Goal: Information Seeking & Learning: Find specific fact

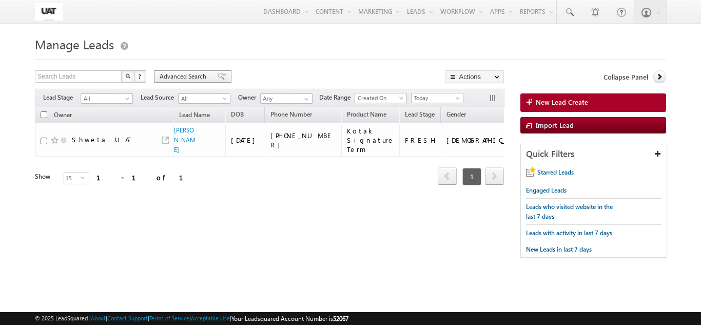
click at [195, 77] on span "Advanced Search" at bounding box center [185, 76] width 50 height 9
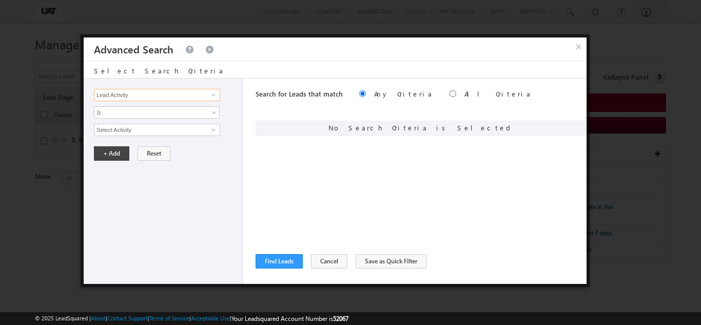
click at [180, 90] on input "Lead Activity" at bounding box center [157, 95] width 126 height 12
click at [161, 117] on link "Quote ID" at bounding box center [157, 116] width 126 height 12
type input "Quote ID"
click at [161, 126] on input "text" at bounding box center [157, 130] width 126 height 12
paste input "01N183114"
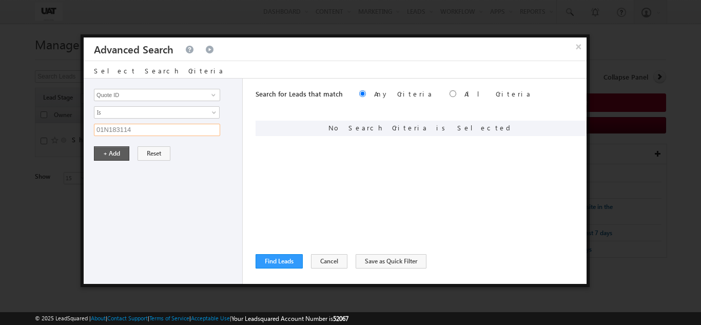
type input "01N183114"
click at [117, 156] on button "+ Add" at bounding box center [111, 153] width 35 height 14
click at [280, 260] on button "Find Leads" at bounding box center [279, 261] width 47 height 14
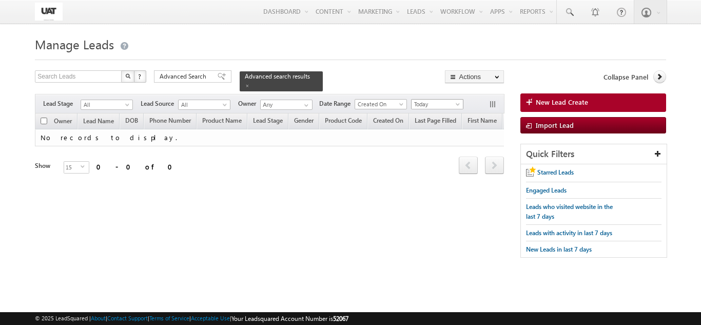
click at [433, 100] on span "Today" at bounding box center [436, 104] width 49 height 9
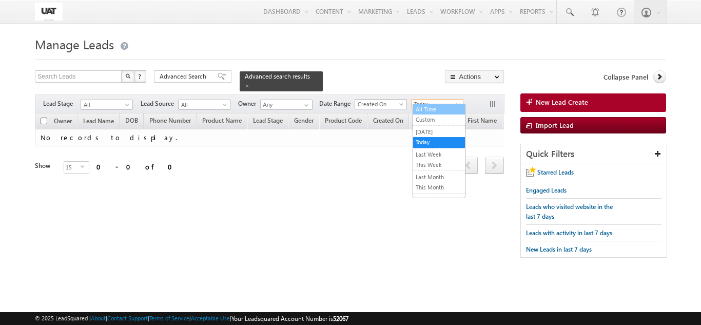
click at [430, 113] on link "All Time" at bounding box center [439, 109] width 52 height 9
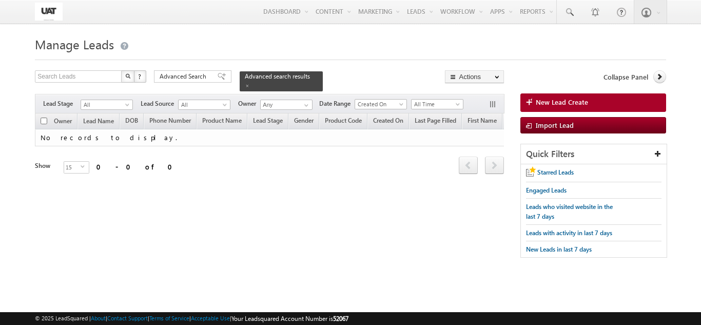
scroll to position [0, 1666]
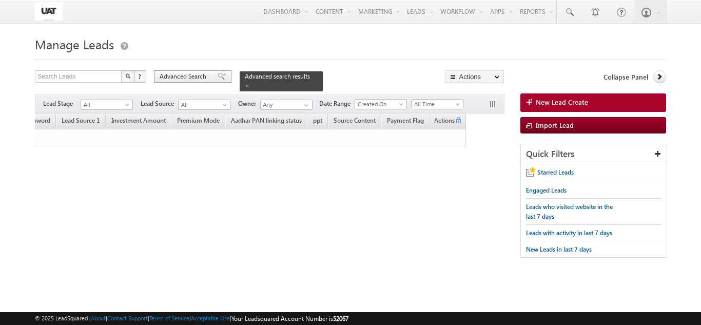
click at [203, 73] on span "Advanced Search" at bounding box center [185, 76] width 50 height 9
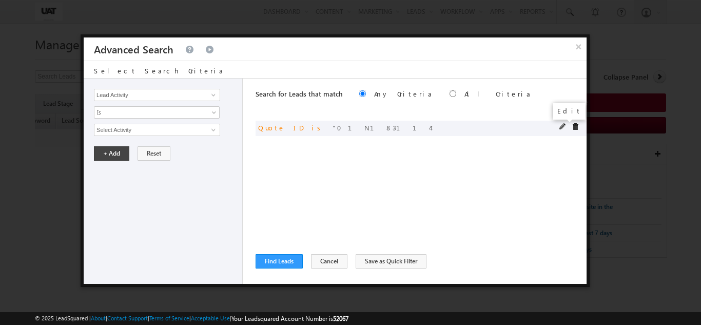
click at [565, 127] on span at bounding box center [563, 126] width 7 height 7
drag, startPoint x: 198, startPoint y: 130, endPoint x: 2, endPoint y: 109, distance: 196.7
click at [2, 109] on body "Menu Shweta UAT shwet a.uat @kota k.com" at bounding box center [350, 145] width 701 height 290
click at [102, 150] on button "+ Add" at bounding box center [111, 153] width 35 height 14
click at [287, 262] on button "Find Leads" at bounding box center [279, 261] width 47 height 14
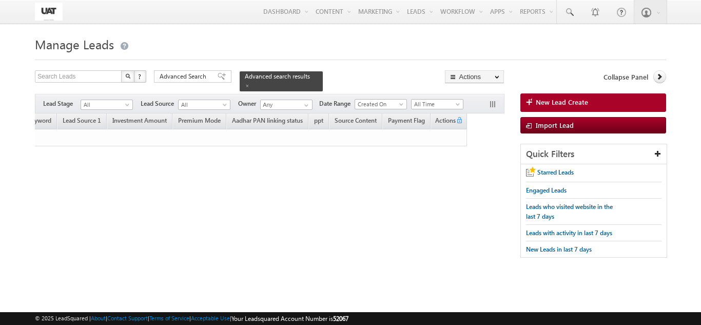
scroll to position [0, 0]
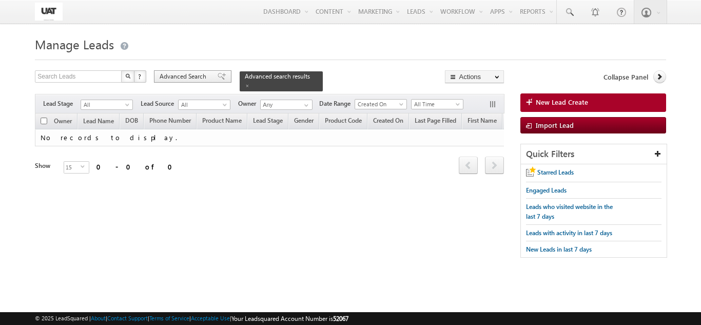
click at [206, 75] on span "Advanced Search" at bounding box center [185, 76] width 50 height 9
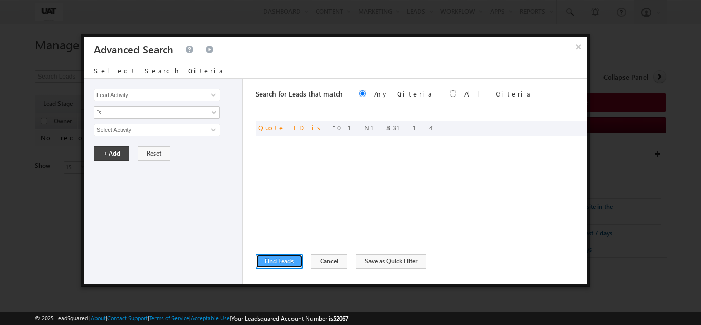
click at [277, 258] on button "Find Leads" at bounding box center [279, 261] width 47 height 14
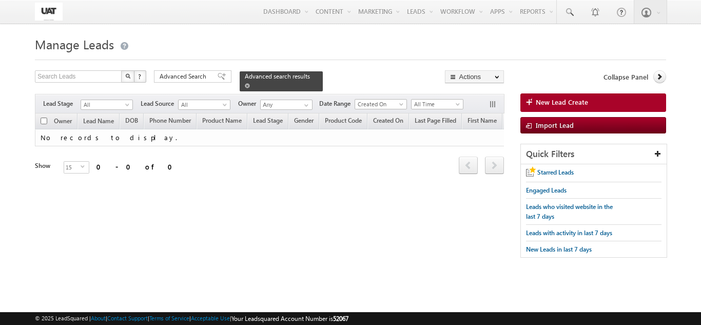
click at [250, 83] on span at bounding box center [247, 85] width 5 height 5
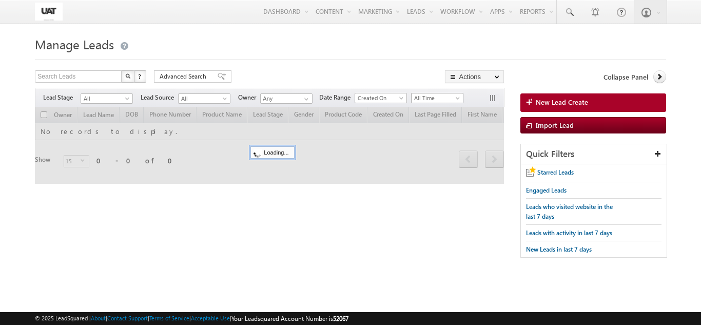
click at [441, 102] on span "All Time" at bounding box center [436, 97] width 49 height 9
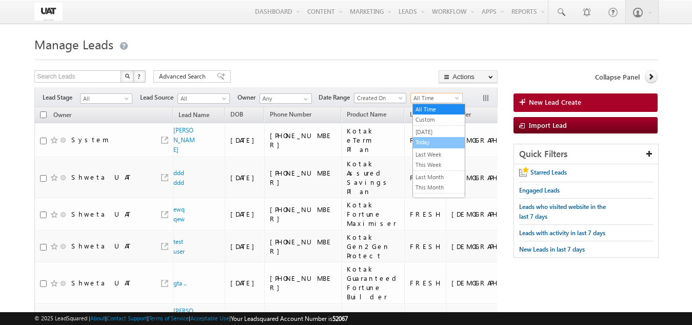
click at [431, 145] on link "Today" at bounding box center [439, 142] width 52 height 9
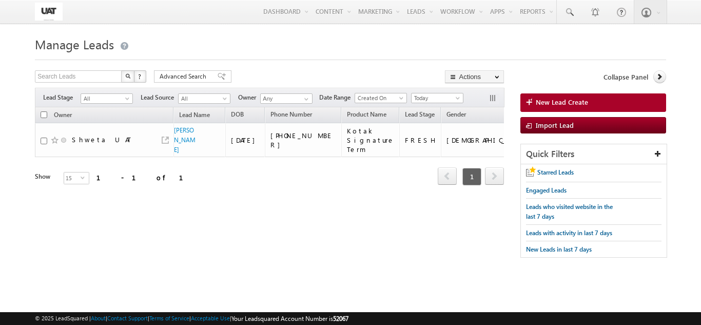
drag, startPoint x: 134, startPoint y: 198, endPoint x: 144, endPoint y: 198, distance: 10.3
click at [144, 198] on div "Owner Lead Name DOB Phone Number Product Name" at bounding box center [269, 153] width 469 height 93
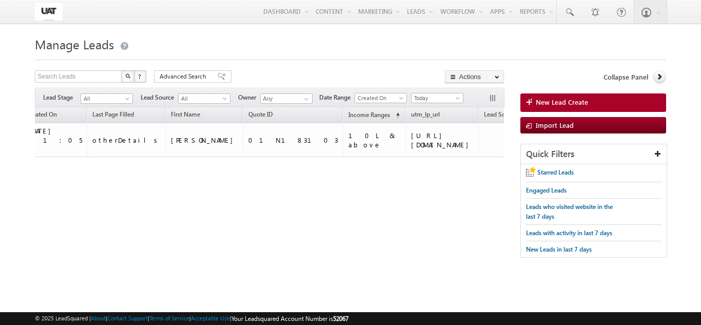
scroll to position [0, 1940]
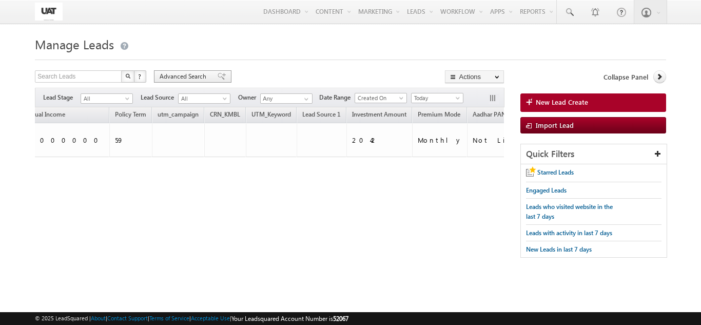
click at [185, 76] on span "Advanced Search" at bounding box center [185, 76] width 50 height 9
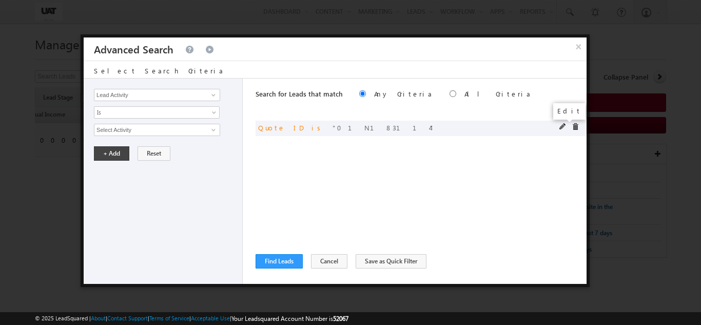
click at [564, 126] on span at bounding box center [563, 126] width 7 height 7
drag, startPoint x: 144, startPoint y: 130, endPoint x: 66, endPoint y: 127, distance: 78.1
click at [66, 127] on body "Menu Shweta UAT shwet a.uat @kota k.com" at bounding box center [350, 145] width 701 height 290
click at [117, 148] on button "+ Add" at bounding box center [111, 153] width 35 height 14
click at [265, 256] on button "Find Leads" at bounding box center [279, 261] width 47 height 14
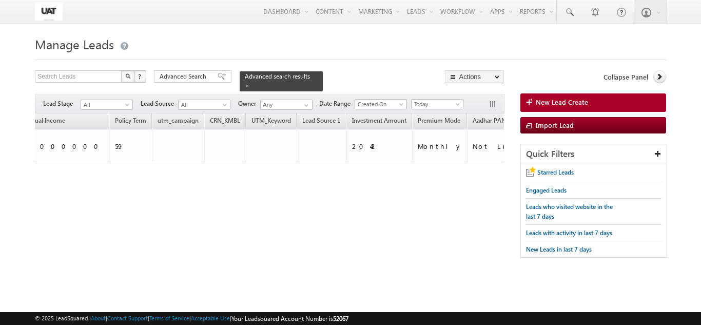
scroll to position [0, 0]
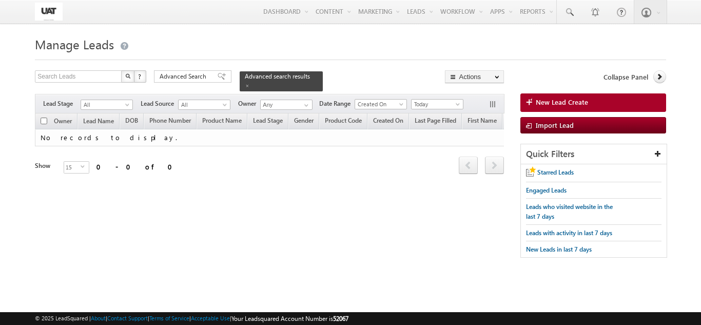
click at [444, 94] on div "Filters Lead Stage All All Lead Source All All Owner Any Any Date Range Go [DAT…" at bounding box center [269, 104] width 469 height 20
click at [437, 100] on span "Today" at bounding box center [436, 104] width 49 height 9
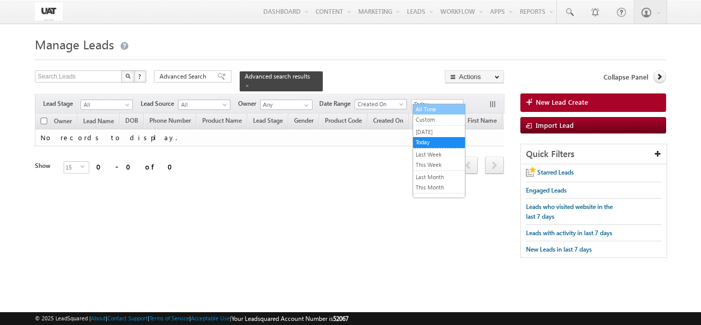
click at [434, 108] on link "All Time" at bounding box center [439, 109] width 52 height 9
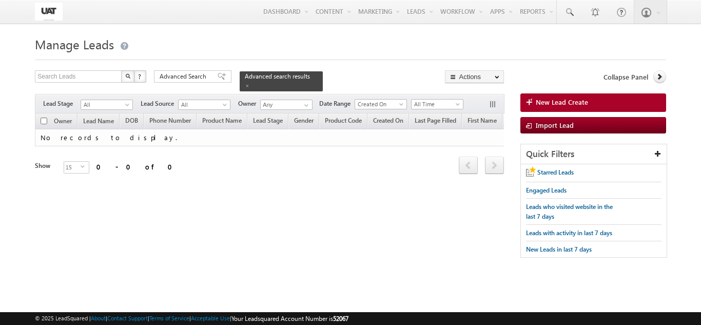
click at [166, 74] on span "Advanced Search" at bounding box center [185, 76] width 50 height 9
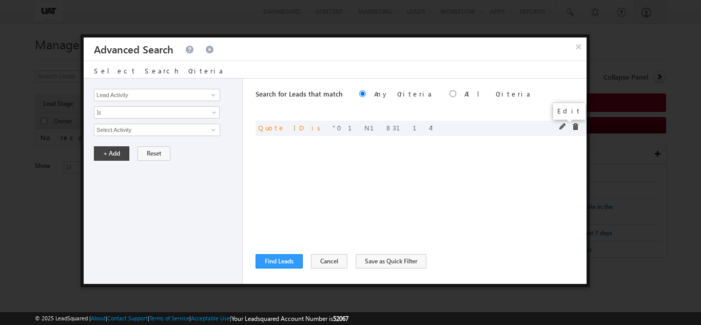
click at [561, 125] on span at bounding box center [563, 126] width 7 height 7
click at [174, 132] on input "01N183114" at bounding box center [157, 130] width 126 height 12
type input "01N183103"
click at [106, 150] on button "+ Add" at bounding box center [111, 153] width 35 height 14
click at [286, 264] on button "Find Leads" at bounding box center [279, 261] width 47 height 14
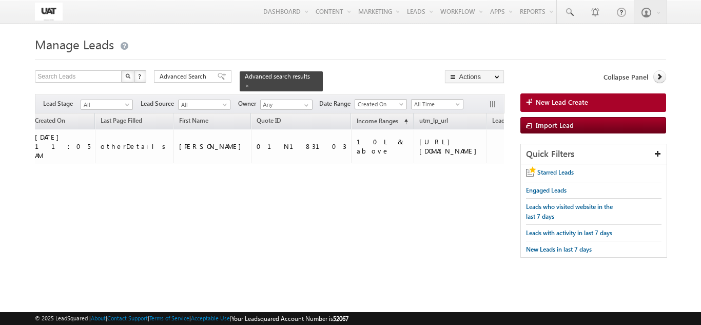
scroll to position [0, 553]
click at [493, 296] on html "Menu Shweta UAT shwet a.uat @kota k.com" at bounding box center [350, 158] width 701 height 316
click at [181, 88] on div "Search Leads X ? 1 results found Advanced Search Advanced Search Advanced searc…" at bounding box center [269, 144] width 469 height 149
click at [180, 76] on span "Advanced Search" at bounding box center [185, 76] width 50 height 9
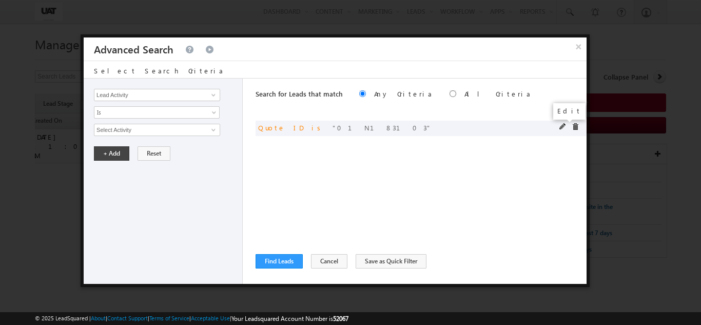
click at [565, 128] on span at bounding box center [563, 126] width 7 height 7
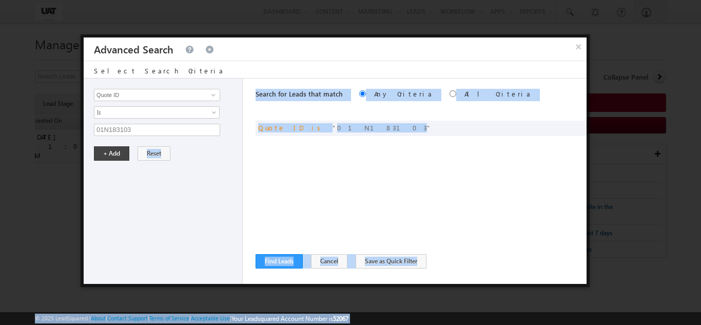
drag, startPoint x: 165, startPoint y: 136, endPoint x: 64, endPoint y: 128, distance: 101.9
click at [64, 128] on body "Menu Shweta UAT shwet a.uat @kota k.com" at bounding box center [350, 145] width 701 height 290
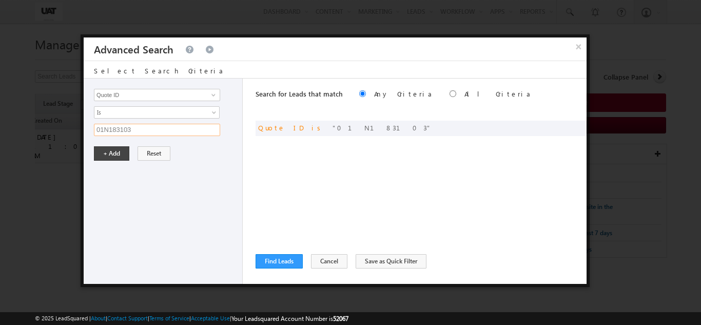
click at [148, 133] on input "01N183103" at bounding box center [157, 130] width 126 height 12
paste input "15"
type input "01N183115"
drag, startPoint x: 112, startPoint y: 154, endPoint x: 214, endPoint y: 195, distance: 109.6
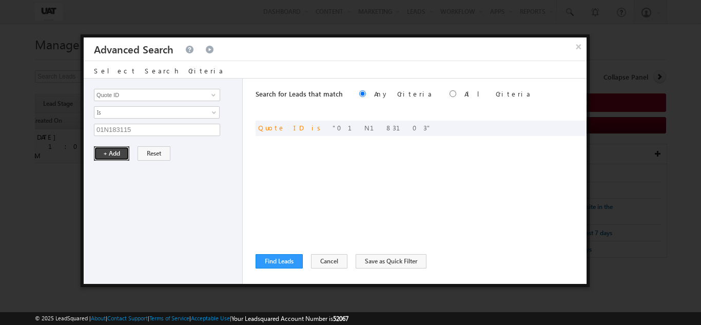
click at [113, 155] on button "+ Add" at bounding box center [111, 153] width 35 height 14
click at [281, 260] on button "Find Leads" at bounding box center [279, 261] width 47 height 14
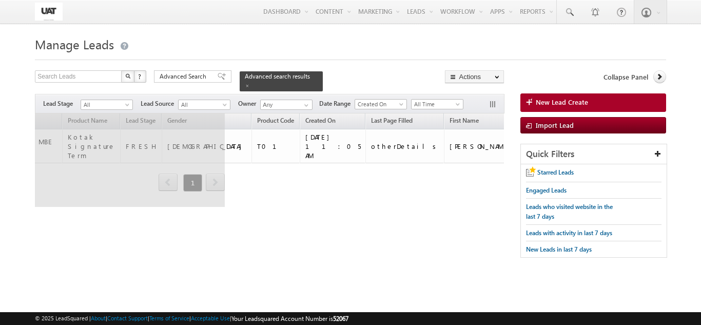
scroll to position [0, 128]
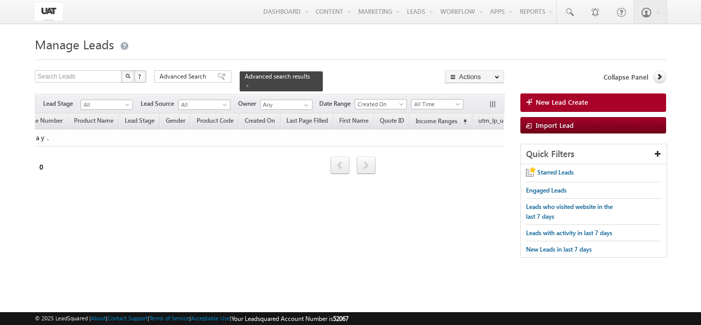
drag, startPoint x: 132, startPoint y: 203, endPoint x: 107, endPoint y: 202, distance: 24.6
click at [107, 202] on div "Tags × Select at-least one lead to tag... × Close Owner Lead Name DOB" at bounding box center [269, 157] width 469 height 89
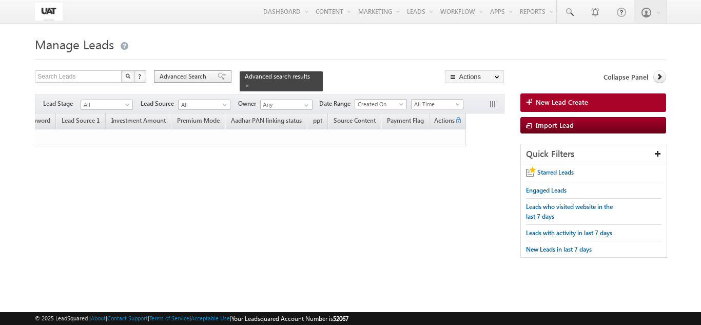
click at [197, 74] on span "Advanced Search" at bounding box center [185, 76] width 50 height 9
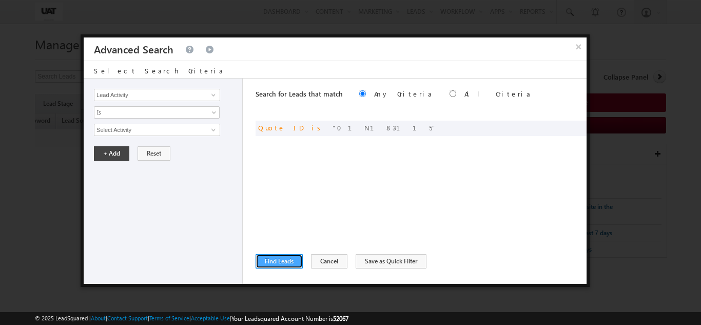
click at [277, 267] on button "Find Leads" at bounding box center [279, 261] width 47 height 14
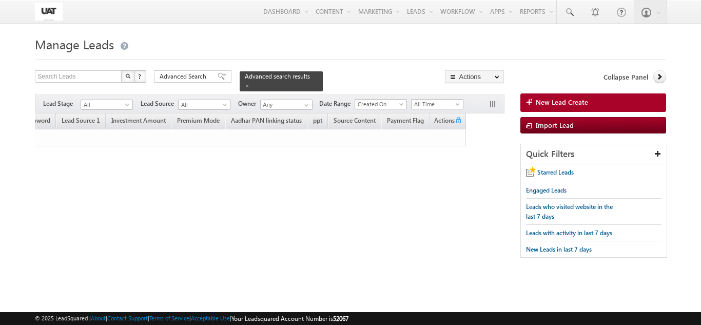
scroll to position [0, 1665]
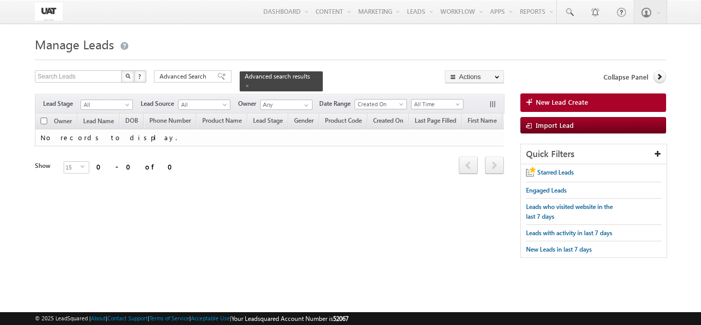
scroll to position [0, 411]
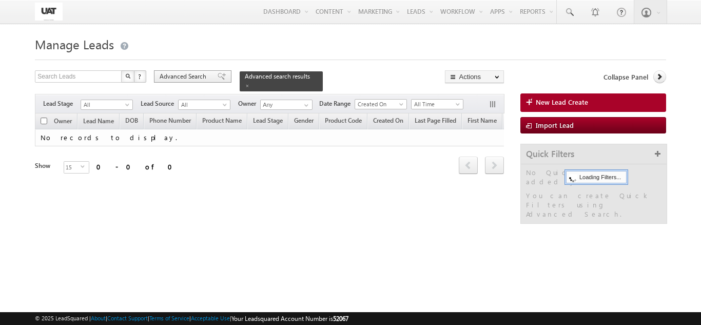
click at [195, 74] on span "Advanced Search" at bounding box center [185, 76] width 50 height 9
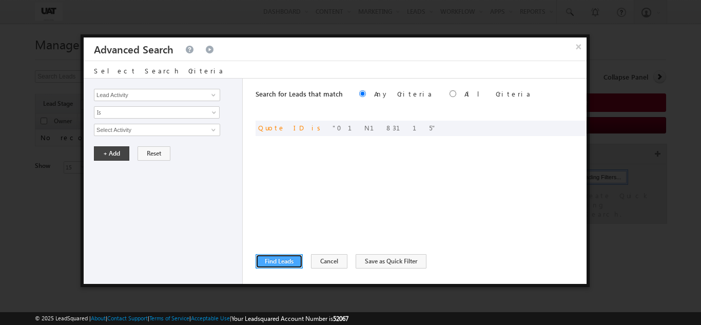
click at [264, 259] on button "Find Leads" at bounding box center [279, 261] width 47 height 14
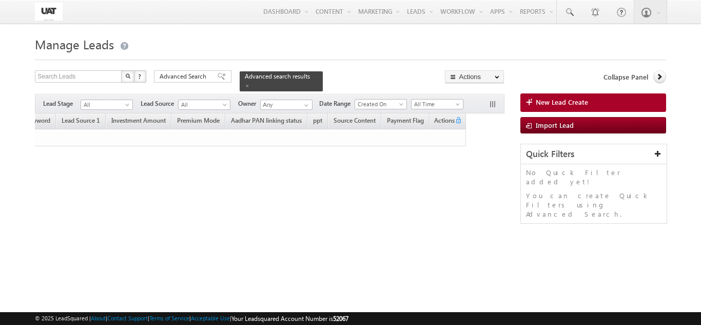
scroll to position [0, 1665]
click at [422, 100] on span "All Time" at bounding box center [436, 104] width 49 height 9
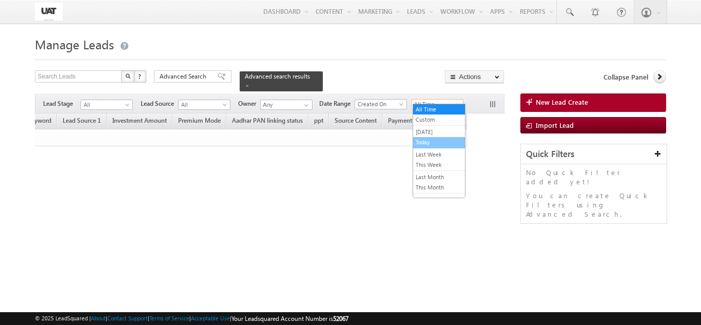
click at [425, 141] on link "Today" at bounding box center [439, 142] width 52 height 9
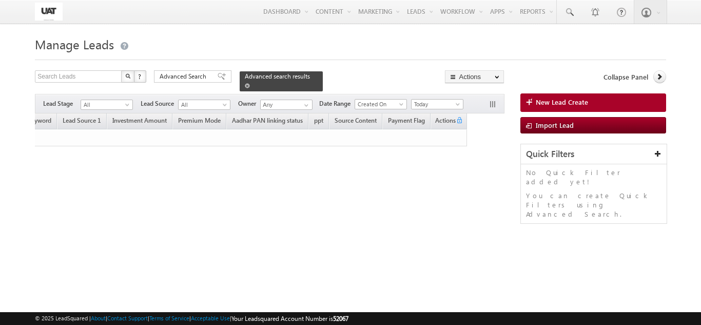
click at [250, 83] on span at bounding box center [247, 85] width 5 height 5
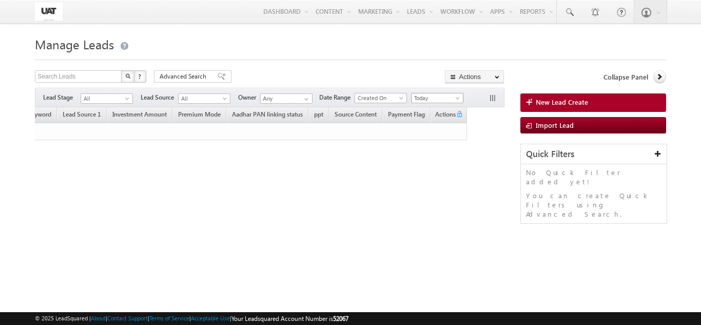
click at [423, 100] on span "Today" at bounding box center [436, 97] width 49 height 9
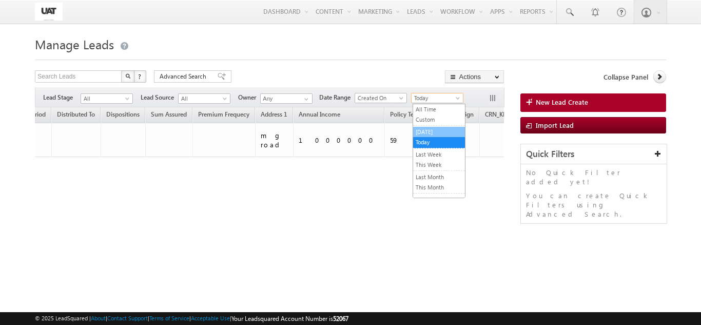
click at [435, 133] on link "Yesterday" at bounding box center [439, 131] width 52 height 9
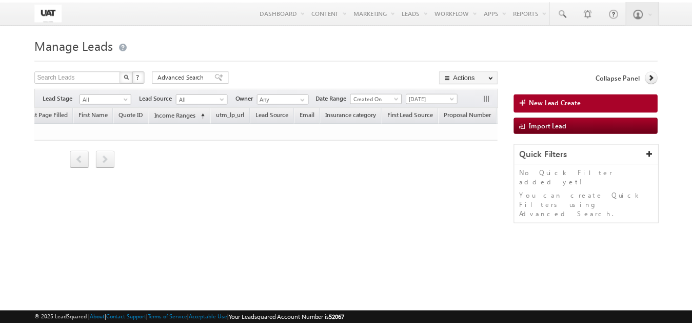
scroll to position [0, 378]
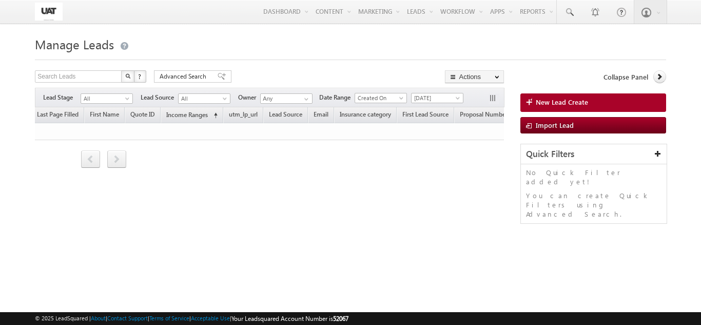
click at [436, 91] on div "Filters Lead Stage All All Lead Source All All Owner Any Any Date Range Go 08/1…" at bounding box center [269, 98] width 469 height 20
click at [436, 95] on span "[DATE]" at bounding box center [436, 97] width 49 height 9
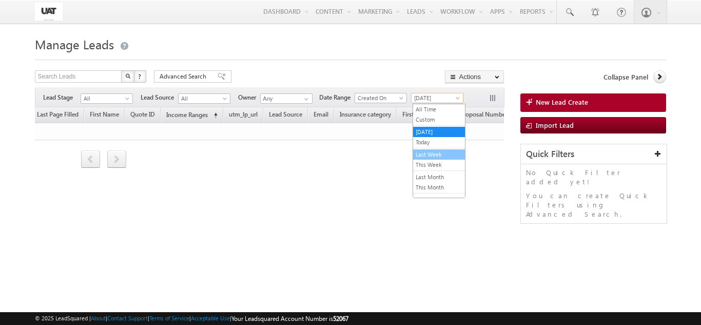
click at [436, 153] on link "Last Week" at bounding box center [439, 154] width 52 height 9
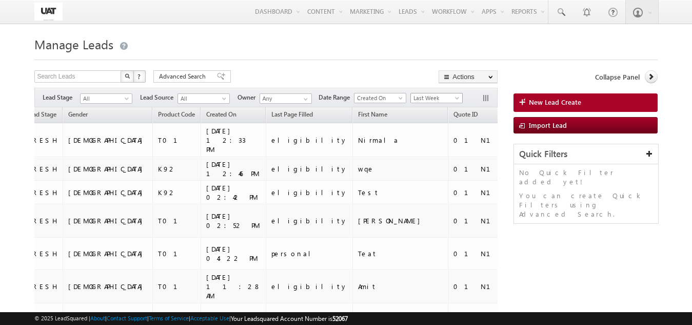
click at [428, 96] on span "Last Week" at bounding box center [435, 97] width 49 height 9
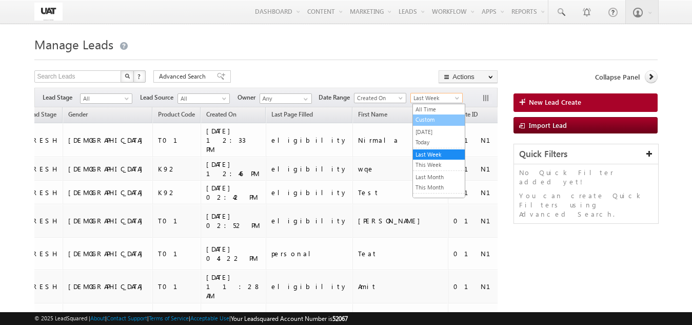
click at [424, 124] on link "Custom" at bounding box center [439, 119] width 52 height 9
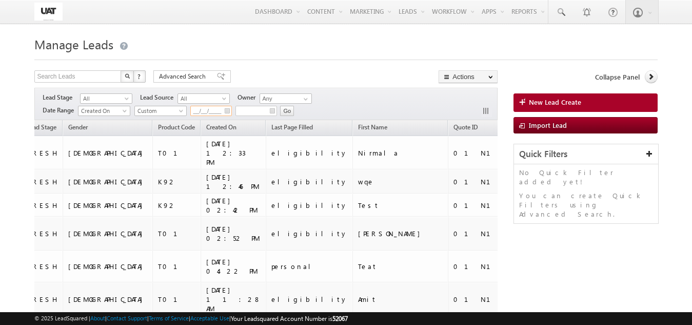
click at [225, 108] on input "__/__/____" at bounding box center [211, 111] width 42 height 10
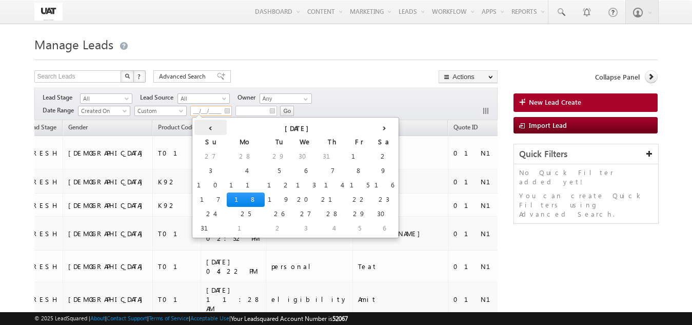
click at [197, 126] on th "‹" at bounding box center [211, 127] width 32 height 15
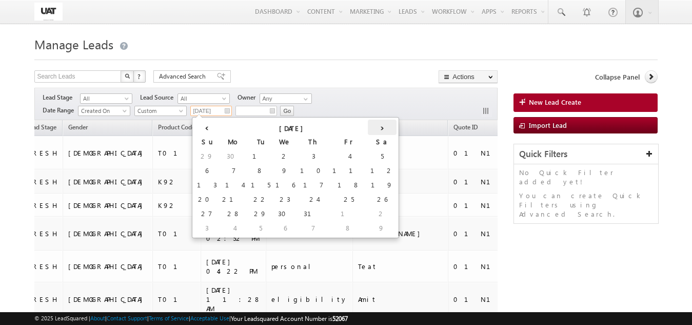
click at [368, 126] on th "›" at bounding box center [382, 127] width 29 height 15
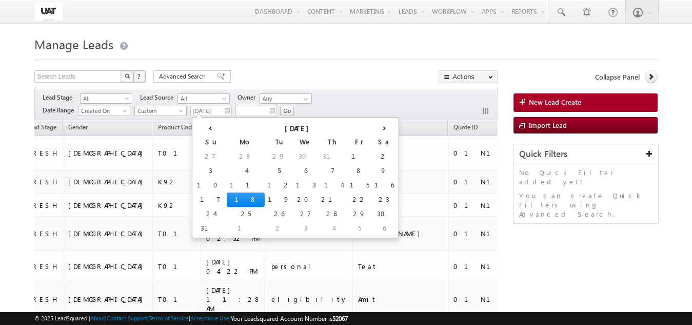
click at [113, 34] on h1 "Manage Leads" at bounding box center [345, 43] width 623 height 20
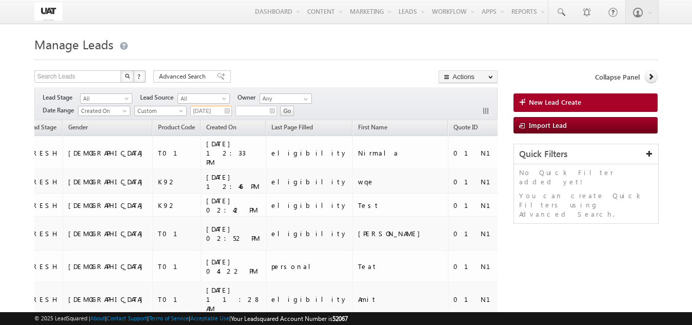
click at [222, 112] on input "[DATE]" at bounding box center [211, 111] width 42 height 10
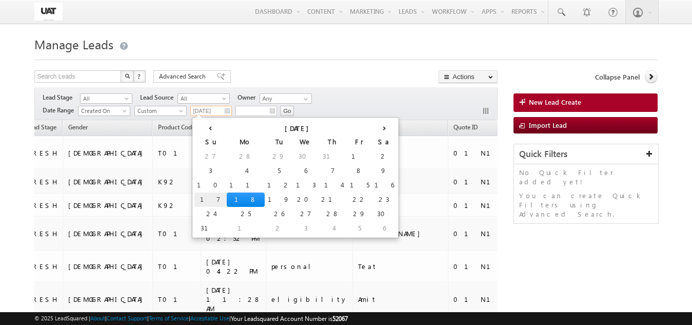
click at [203, 199] on td "17" at bounding box center [211, 200] width 32 height 14
type input "[DATE]"
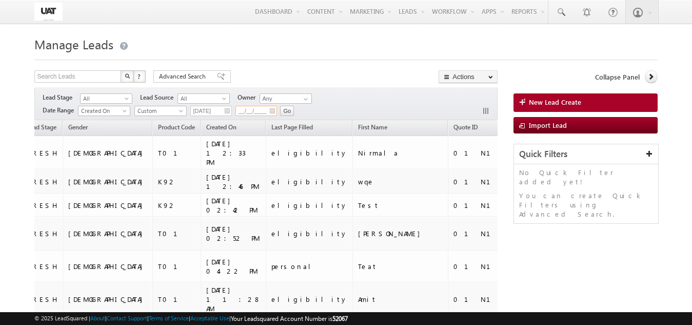
click at [269, 108] on input "__/__/____" at bounding box center [257, 111] width 42 height 10
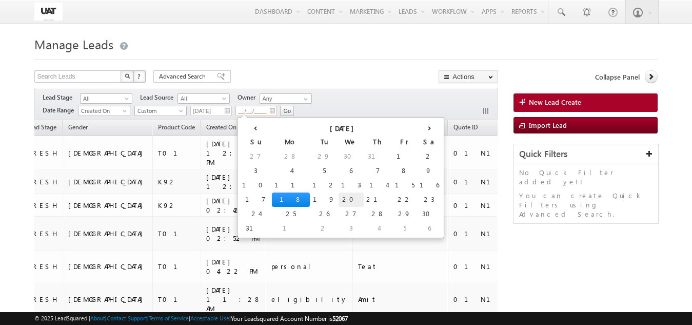
click at [339, 198] on td "20" at bounding box center [351, 200] width 25 height 14
type input "[DATE]"
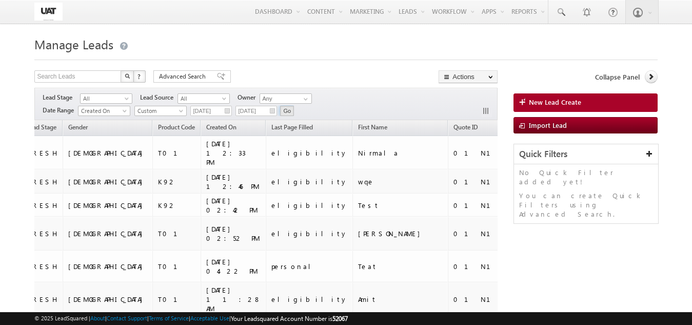
click at [291, 107] on input "Go" at bounding box center [287, 111] width 14 height 10
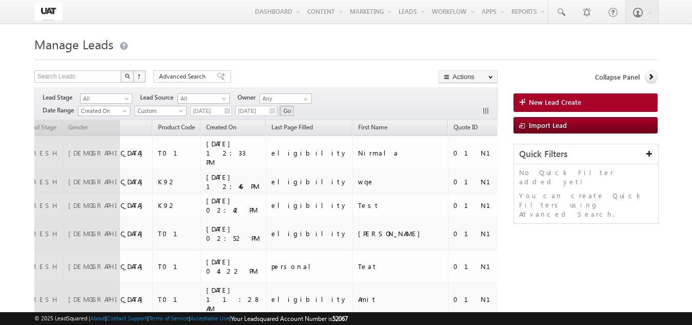
click at [290, 112] on input "Go" at bounding box center [287, 111] width 14 height 10
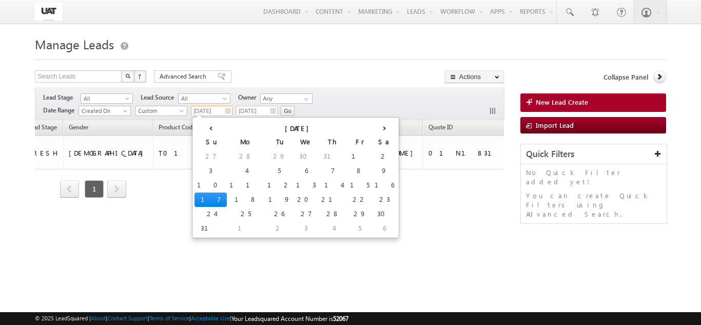
click at [221, 109] on input "[DATE]" at bounding box center [212, 111] width 42 height 10
click at [348, 182] on td "15" at bounding box center [360, 185] width 25 height 14
type input "08/15/2025"
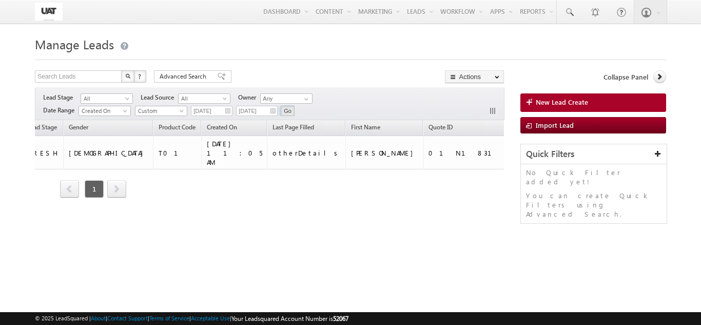
click at [286, 111] on input "Go" at bounding box center [288, 111] width 14 height 10
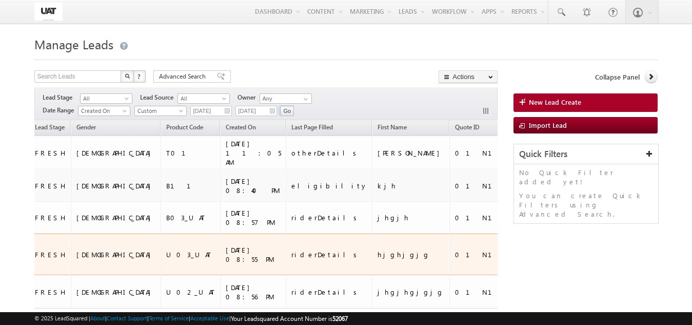
scroll to position [72, 0]
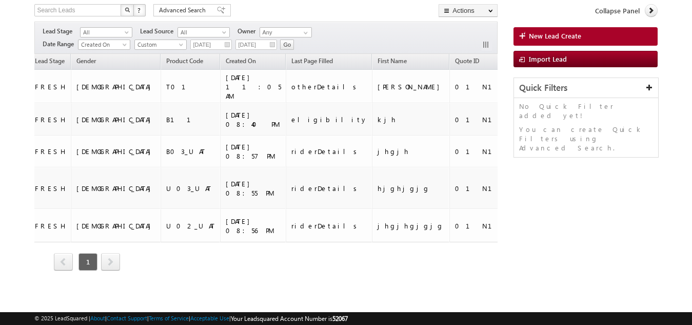
click at [192, 275] on div "Owner Lead Name DOB Phone Number Product Name" at bounding box center [266, 170] width 464 height 233
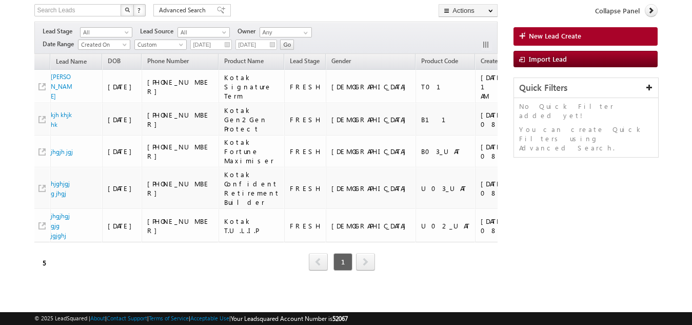
scroll to position [0, 120]
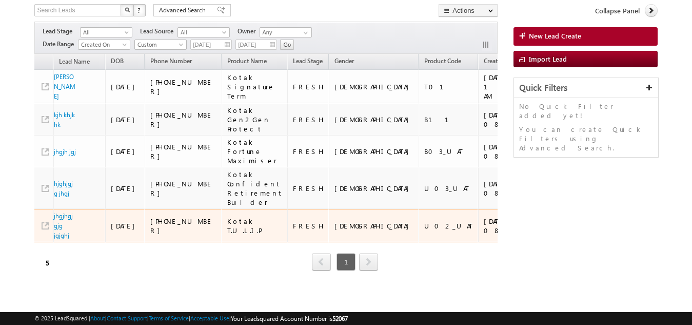
click at [478, 232] on td "08/16/2025 08:56 PM" at bounding box center [511, 226] width 66 height 34
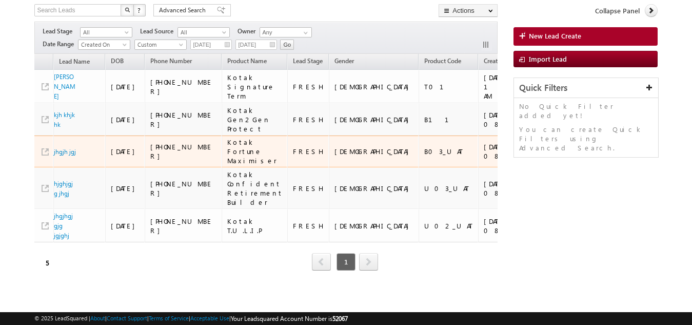
drag, startPoint x: 430, startPoint y: 146, endPoint x: 395, endPoint y: 138, distance: 35.9
click at [478, 138] on td "[DATE] 08:57 PM" at bounding box center [511, 152] width 66 height 32
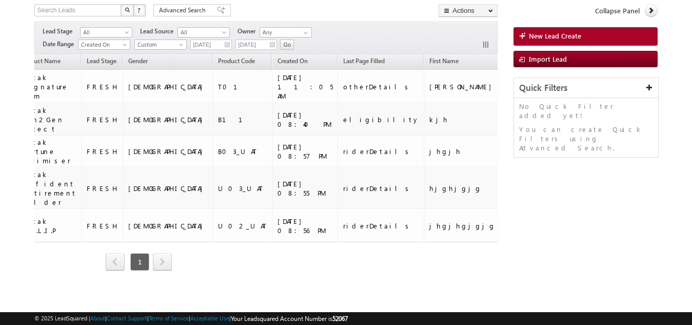
scroll to position [0, 329]
click at [174, 276] on div "Owner Lead Name DOB Phone Number Product Name" at bounding box center [266, 170] width 464 height 233
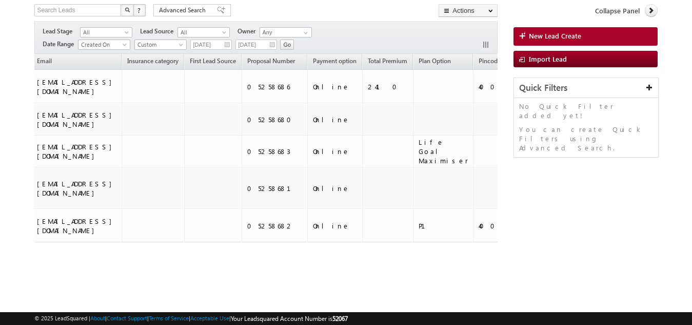
scroll to position [0, 195]
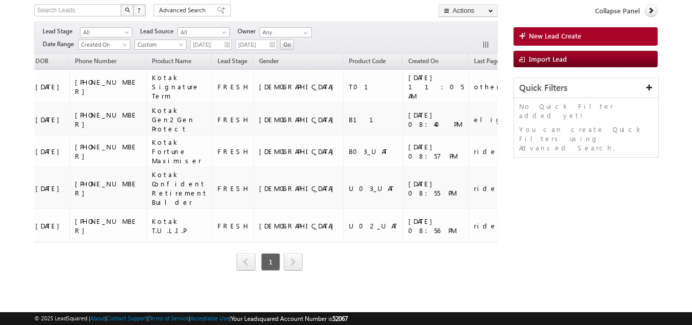
drag, startPoint x: 157, startPoint y: 277, endPoint x: 118, endPoint y: 282, distance: 39.3
click at [118, 282] on div "Owner Lead Name DOB Phone Number Product Name" at bounding box center [266, 170] width 464 height 233
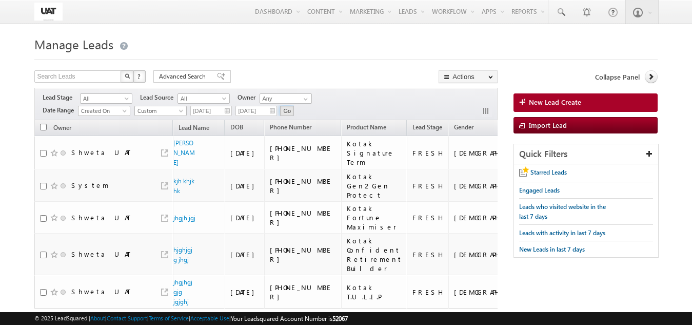
click at [287, 113] on input "Go" at bounding box center [287, 111] width 14 height 10
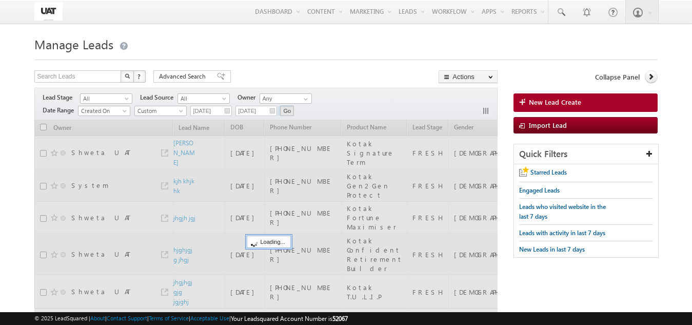
click at [287, 113] on input "Go" at bounding box center [287, 111] width 14 height 10
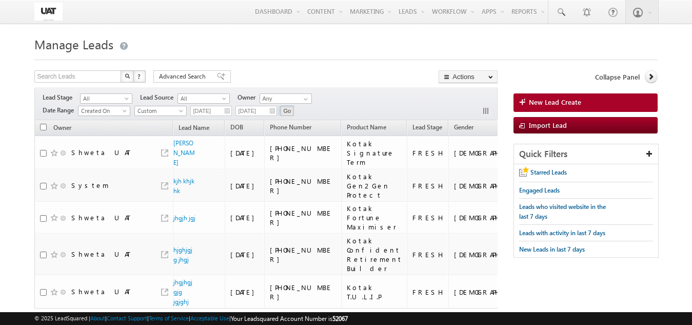
click at [287, 113] on input "Go" at bounding box center [287, 111] width 14 height 10
click at [227, 111] on input "08/15/2025" at bounding box center [211, 111] width 42 height 10
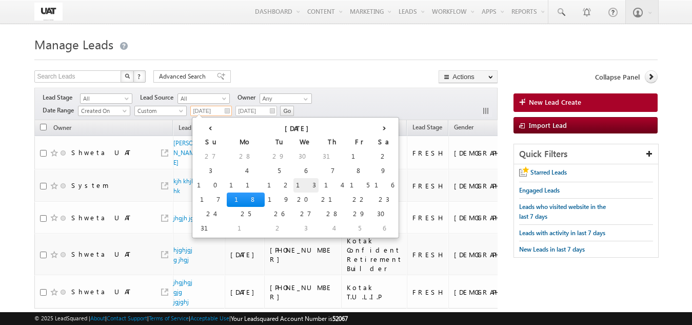
click at [294, 182] on td "13" at bounding box center [306, 185] width 25 height 14
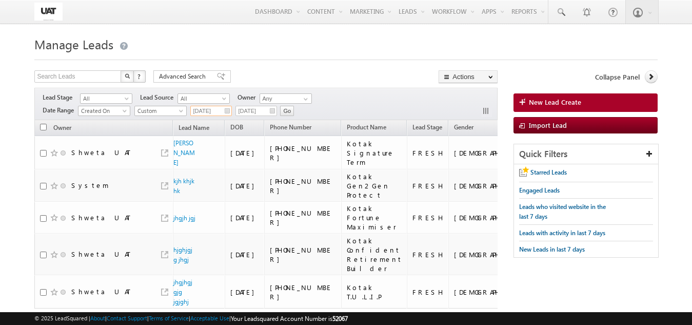
click at [215, 110] on input "08/13/2025" at bounding box center [211, 111] width 42 height 10
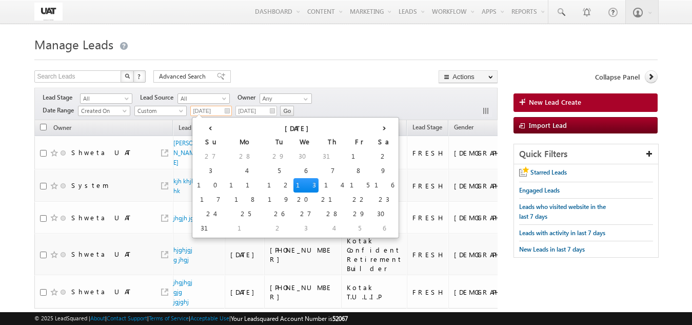
click at [319, 179] on td "14" at bounding box center [333, 185] width 29 height 14
type input "[DATE]"
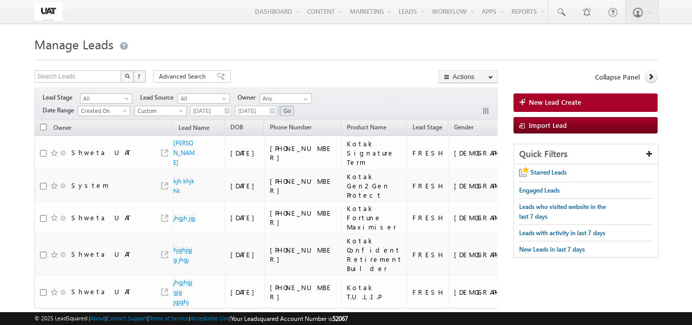
click at [288, 113] on input "Go" at bounding box center [287, 111] width 14 height 10
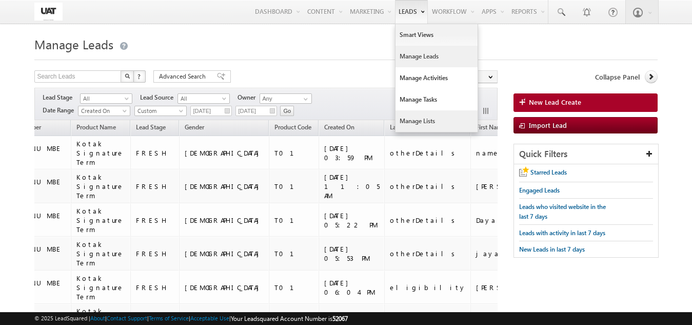
click at [404, 119] on link "Manage Lists" at bounding box center [437, 121] width 82 height 22
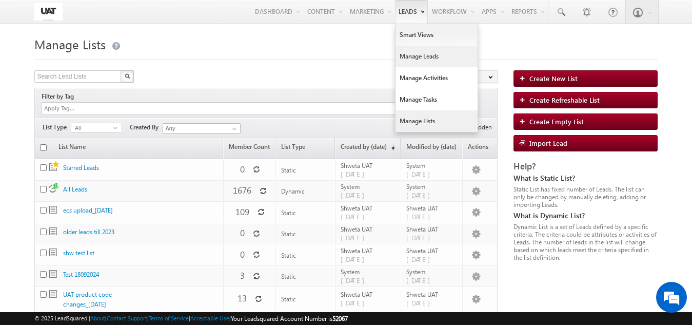
click at [414, 54] on link "Manage Leads" at bounding box center [437, 57] width 82 height 22
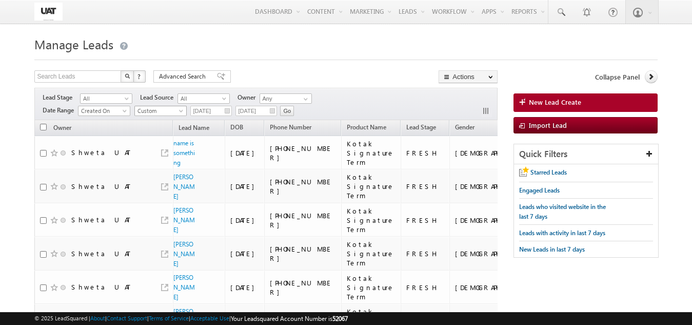
click at [171, 113] on span "Custom" at bounding box center [159, 110] width 49 height 9
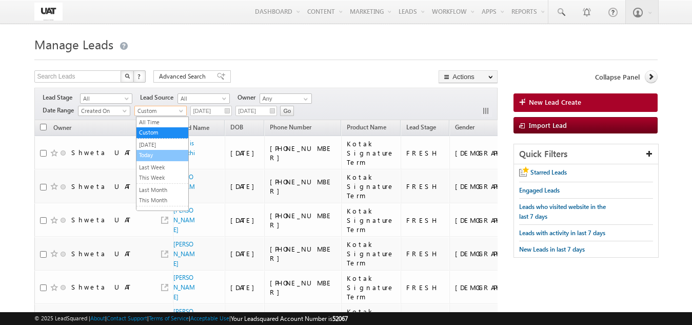
click at [155, 160] on li "Today" at bounding box center [163, 155] width 52 height 11
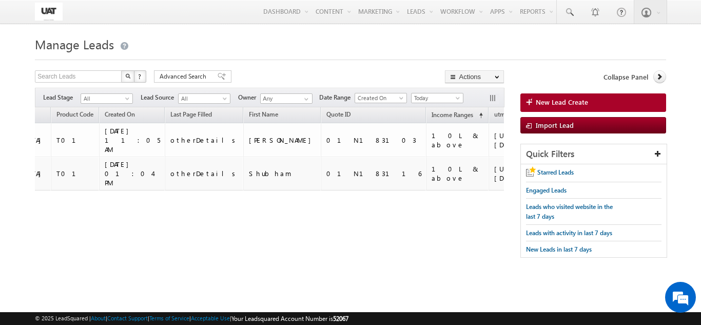
scroll to position [0, 486]
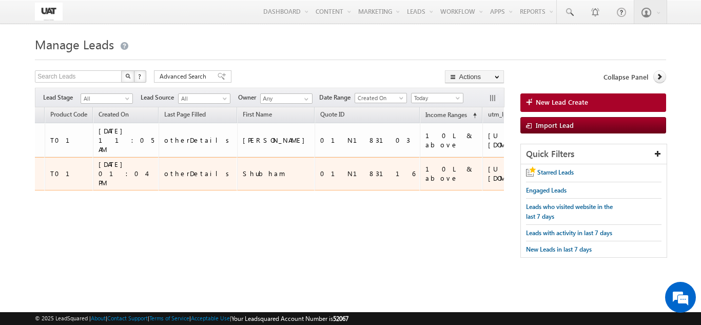
drag, startPoint x: 377, startPoint y: 183, endPoint x: 270, endPoint y: 178, distance: 107.4
copy tr "[URL][DOMAIN_NAME]"
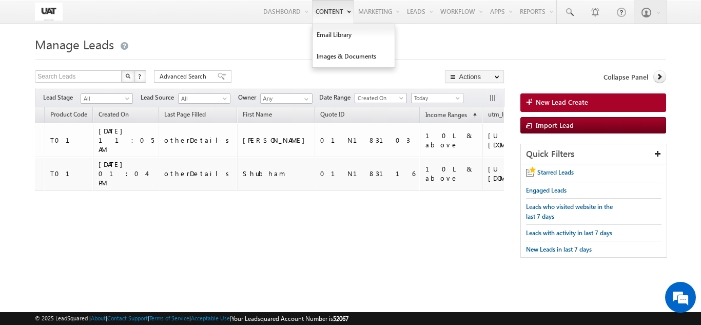
scroll to position [0, 0]
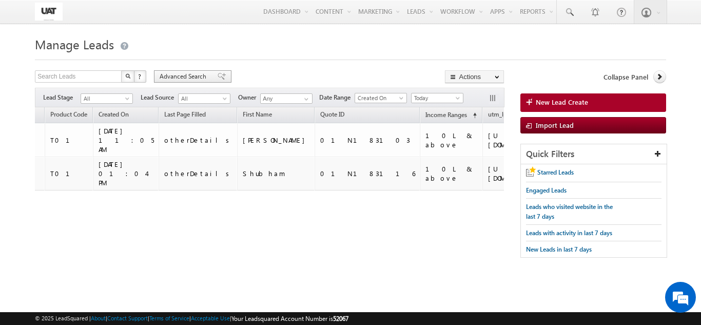
click at [195, 80] on span "Advanced Search" at bounding box center [185, 76] width 50 height 9
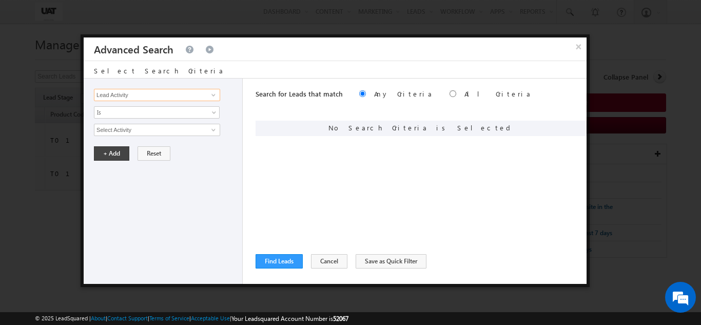
click at [191, 95] on input "Lead Activity" at bounding box center [157, 95] width 126 height 12
click at [128, 110] on link "Quote ID" at bounding box center [157, 116] width 126 height 12
type input "Quote ID"
click at [128, 127] on input "text" at bounding box center [157, 130] width 126 height 12
type input "01N183118"
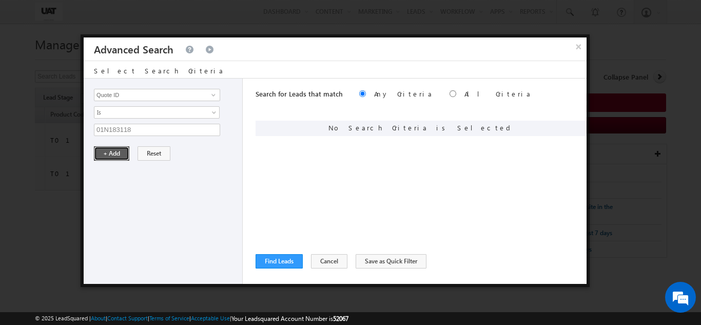
click at [116, 153] on button "+ Add" at bounding box center [111, 153] width 35 height 14
click at [287, 266] on button "Find Leads" at bounding box center [279, 261] width 47 height 14
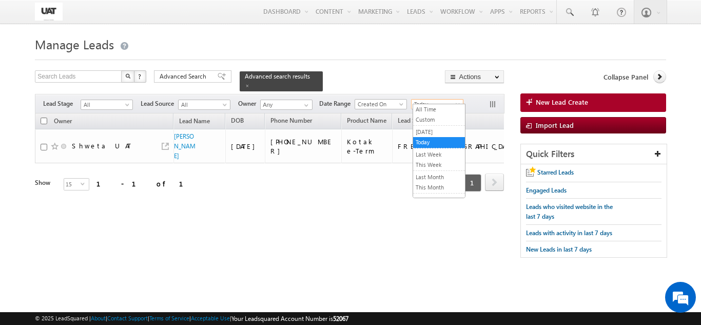
click at [438, 100] on span "Today" at bounding box center [436, 104] width 49 height 9
click at [437, 110] on link "All Time" at bounding box center [439, 109] width 52 height 9
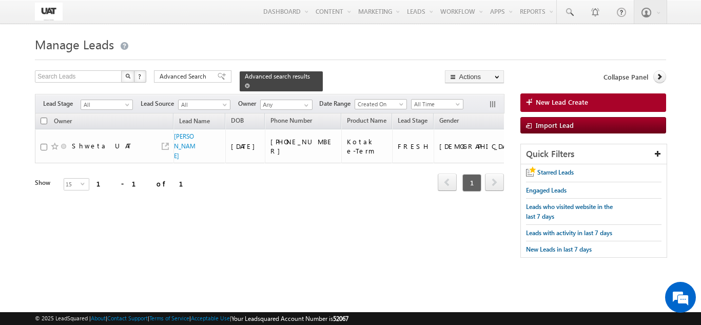
click at [250, 83] on span at bounding box center [247, 85] width 5 height 5
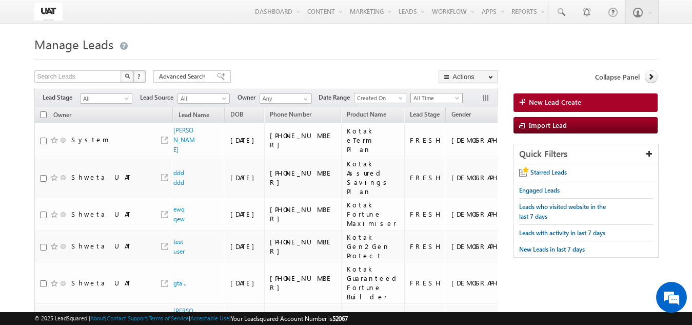
click at [419, 99] on span "All Time" at bounding box center [435, 97] width 49 height 9
click at [434, 144] on link "Today" at bounding box center [439, 142] width 52 height 9
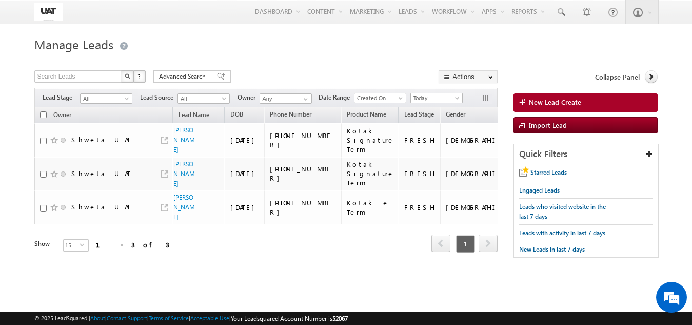
click at [427, 92] on div "Filters Lead Stage All All Lead Source All All Owner Any Any Date Range Go [DAT…" at bounding box center [266, 98] width 464 height 20
click at [427, 94] on span "Today" at bounding box center [435, 97] width 49 height 9
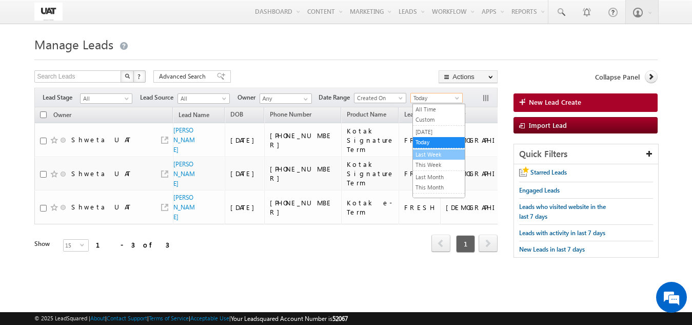
click at [436, 154] on link "Last Week" at bounding box center [439, 154] width 52 height 9
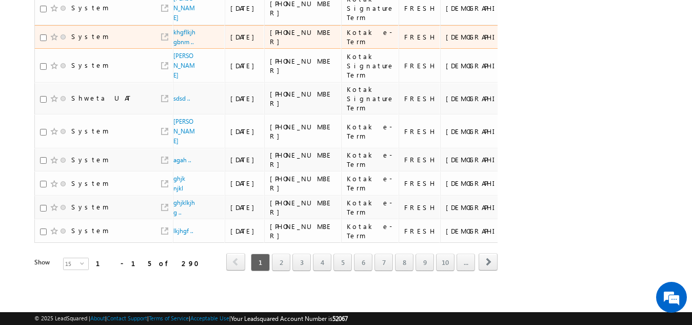
scroll to position [328, 0]
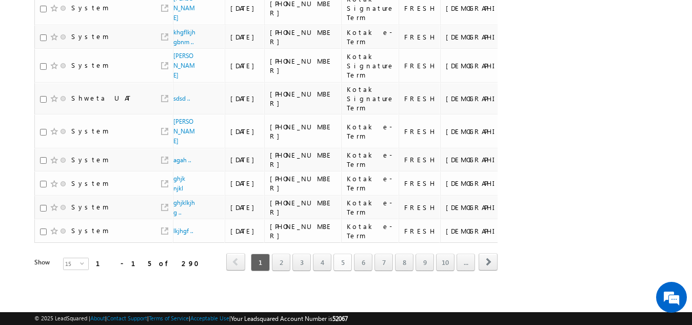
click at [341, 261] on link "5" at bounding box center [343, 262] width 18 height 17
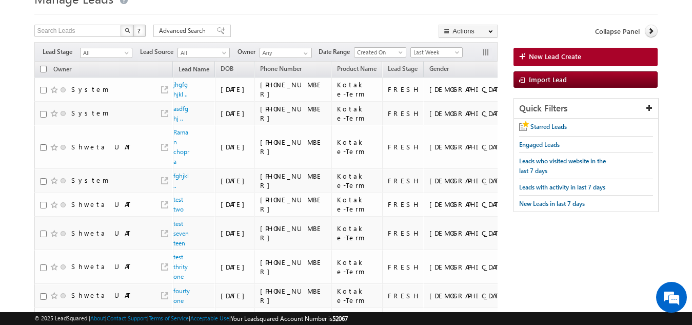
scroll to position [302, 0]
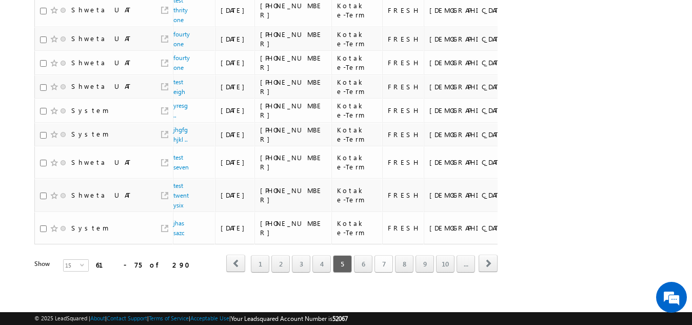
click at [391, 259] on link "7" at bounding box center [384, 263] width 18 height 17
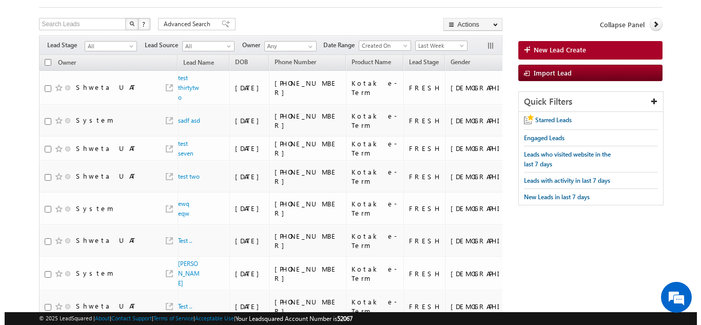
scroll to position [0, 0]
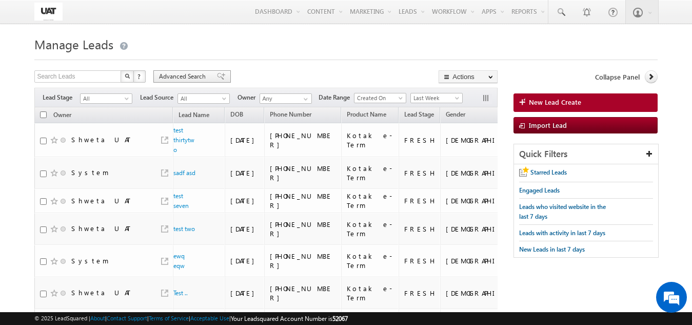
click at [178, 72] on div "Advanced Search" at bounding box center [192, 76] width 78 height 12
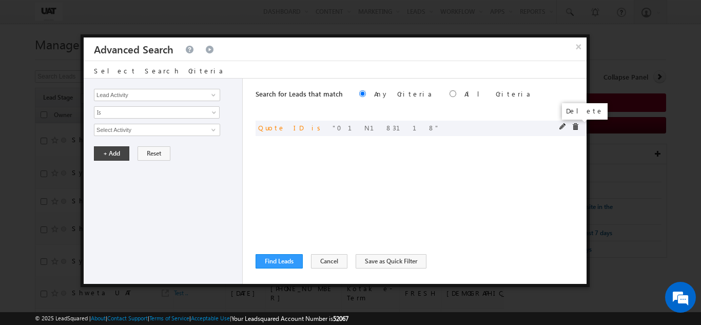
click at [576, 126] on span at bounding box center [575, 126] width 7 height 7
click at [207, 94] on link at bounding box center [212, 95] width 13 height 10
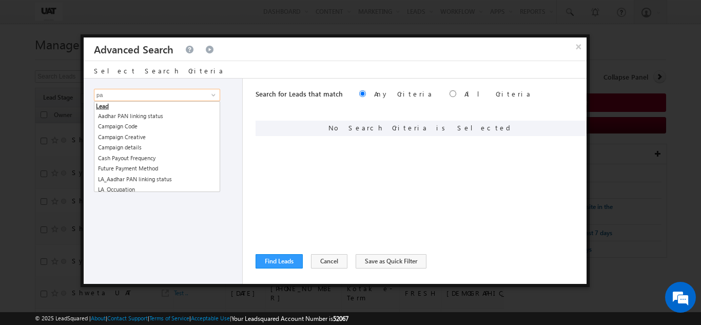
type input "p"
